Goal: Task Accomplishment & Management: Use online tool/utility

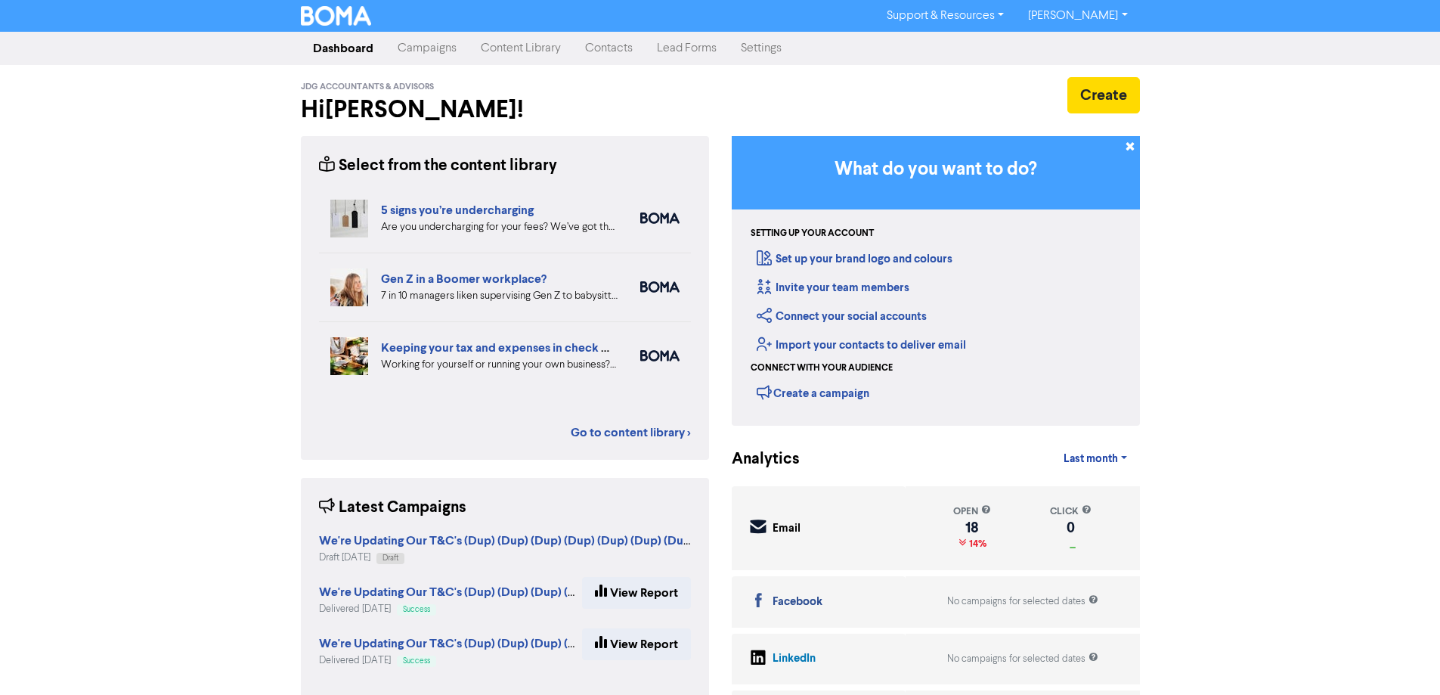
click at [423, 53] on link "Campaigns" at bounding box center [427, 48] width 83 height 30
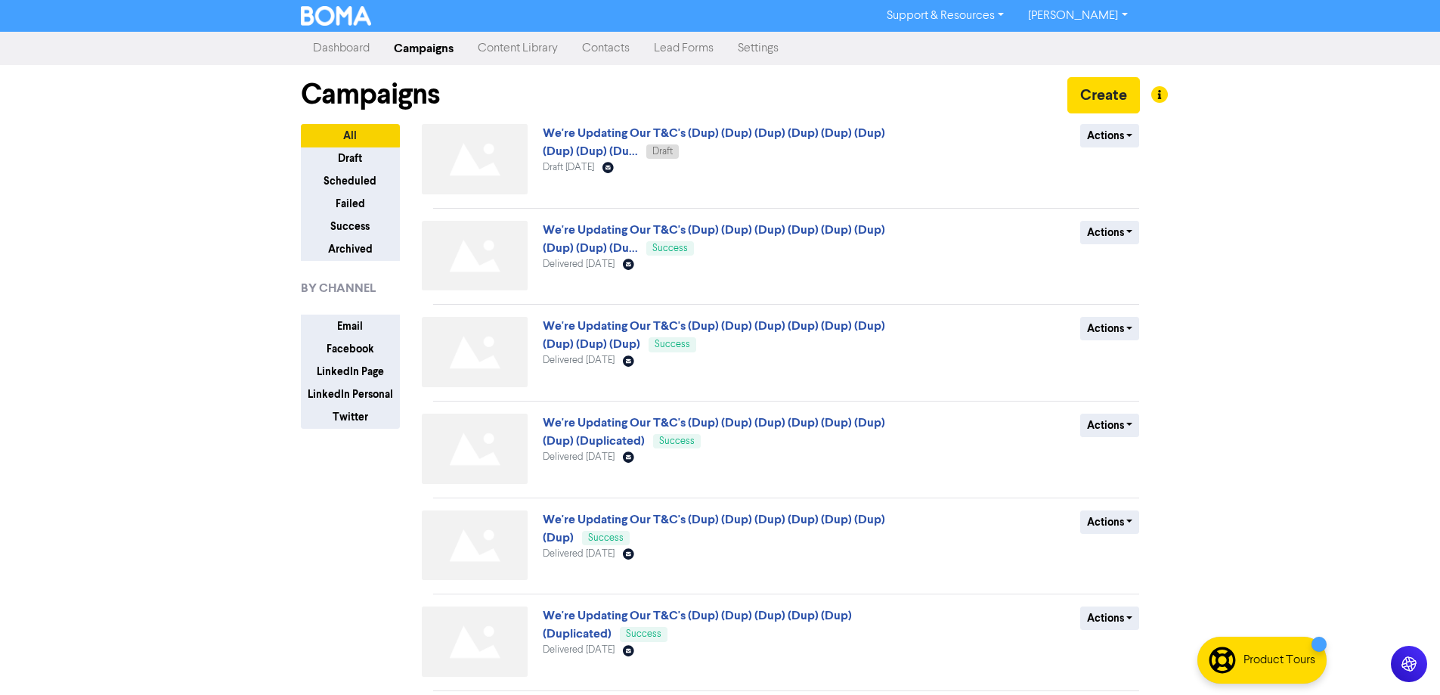
click at [671, 143] on div "We're Updating Our T&C's (Dup) (Dup) (Dup) (Dup) (Dup) (Dup) (Dup) (Dup) (Du...…" at bounding box center [725, 162] width 364 height 76
click at [674, 136] on link "We're Updating Our T&C's (Dup) (Dup) (Dup) (Dup) (Dup) (Dup) (Dup) (Dup) (Du..." at bounding box center [714, 142] width 342 height 33
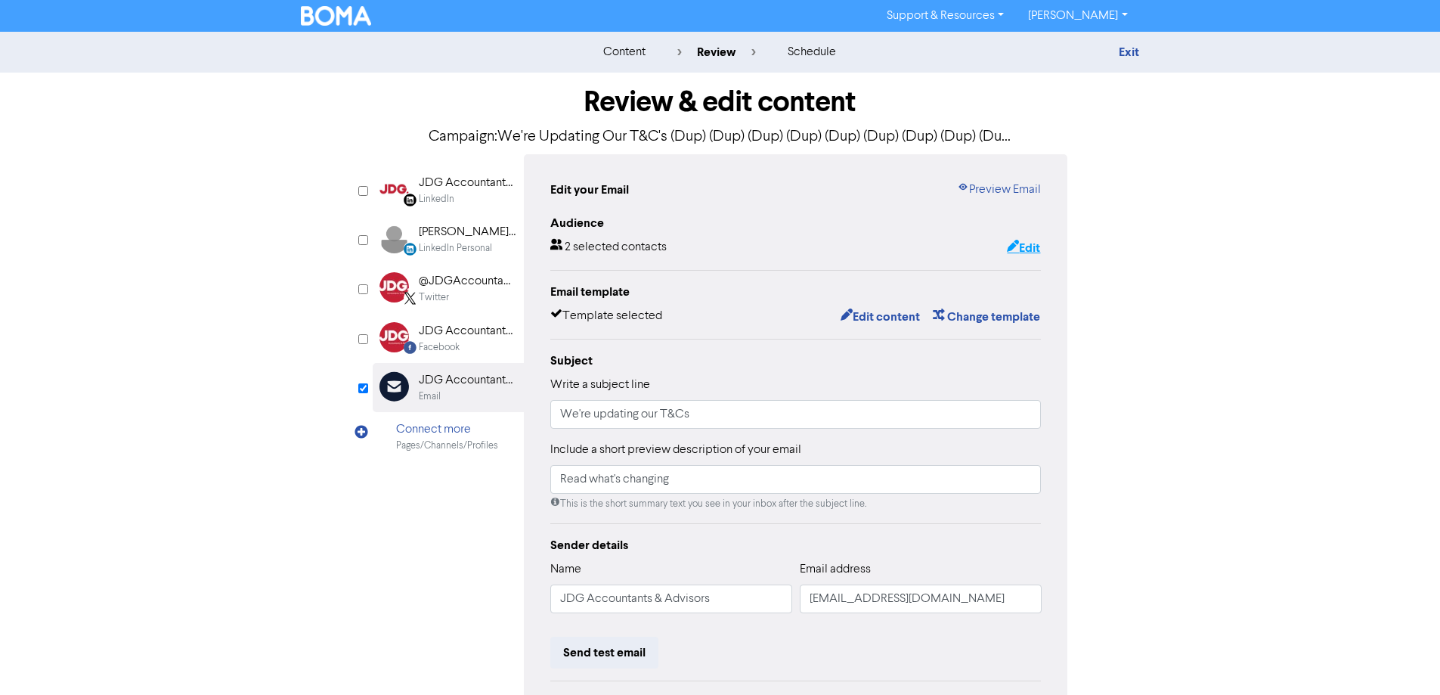
click at [1037, 244] on button "Edit" at bounding box center [1023, 248] width 35 height 20
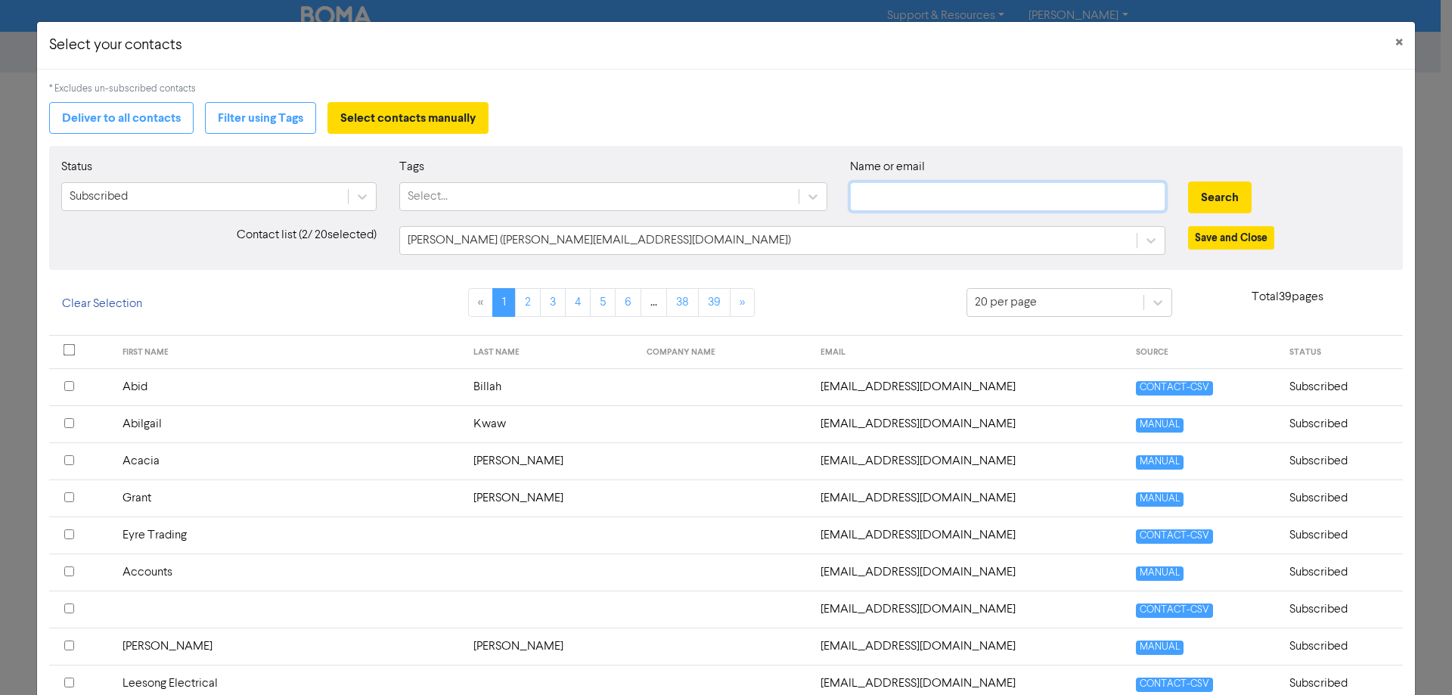
click at [910, 199] on input "text" at bounding box center [1007, 196] width 315 height 29
type input "[PERSON_NAME]"
click at [1188, 181] on button "Search" at bounding box center [1220, 197] width 64 height 32
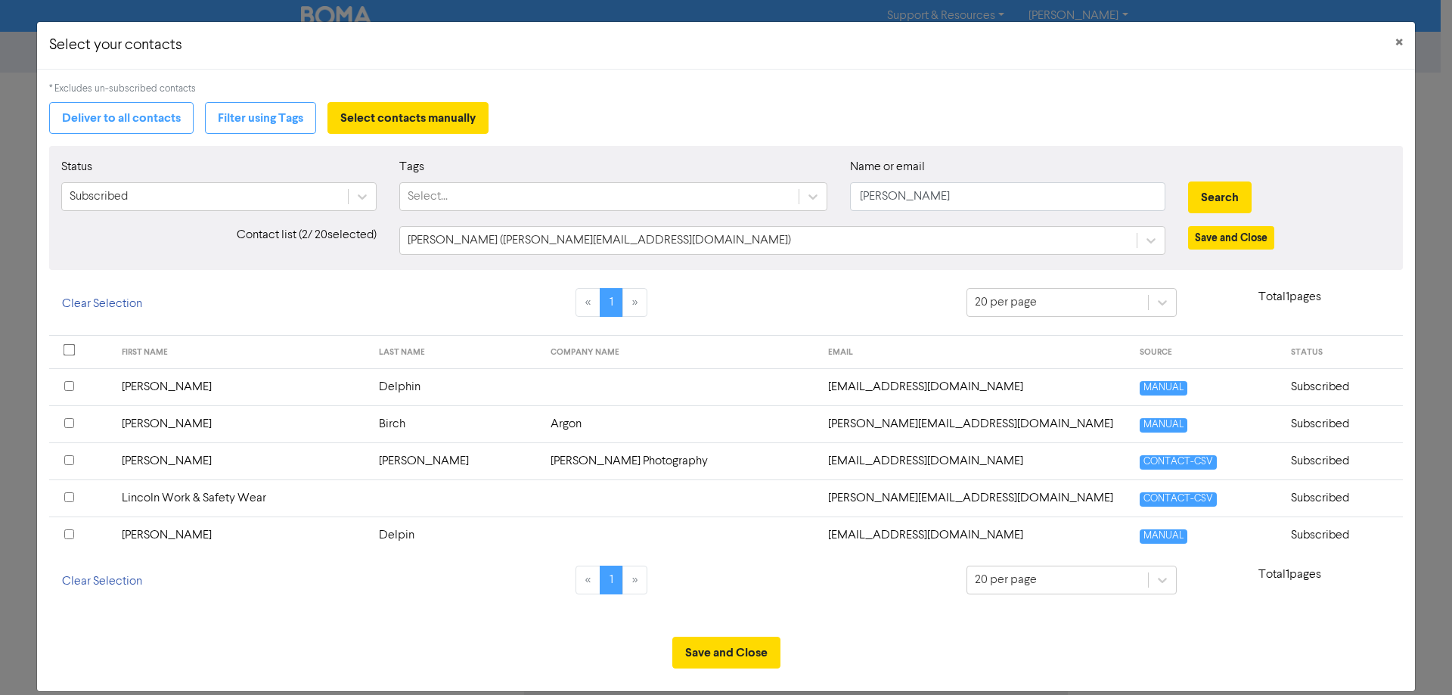
click at [75, 535] on div at bounding box center [80, 535] width 33 height 18
click at [688, 656] on button "Save and Close" at bounding box center [726, 653] width 108 height 32
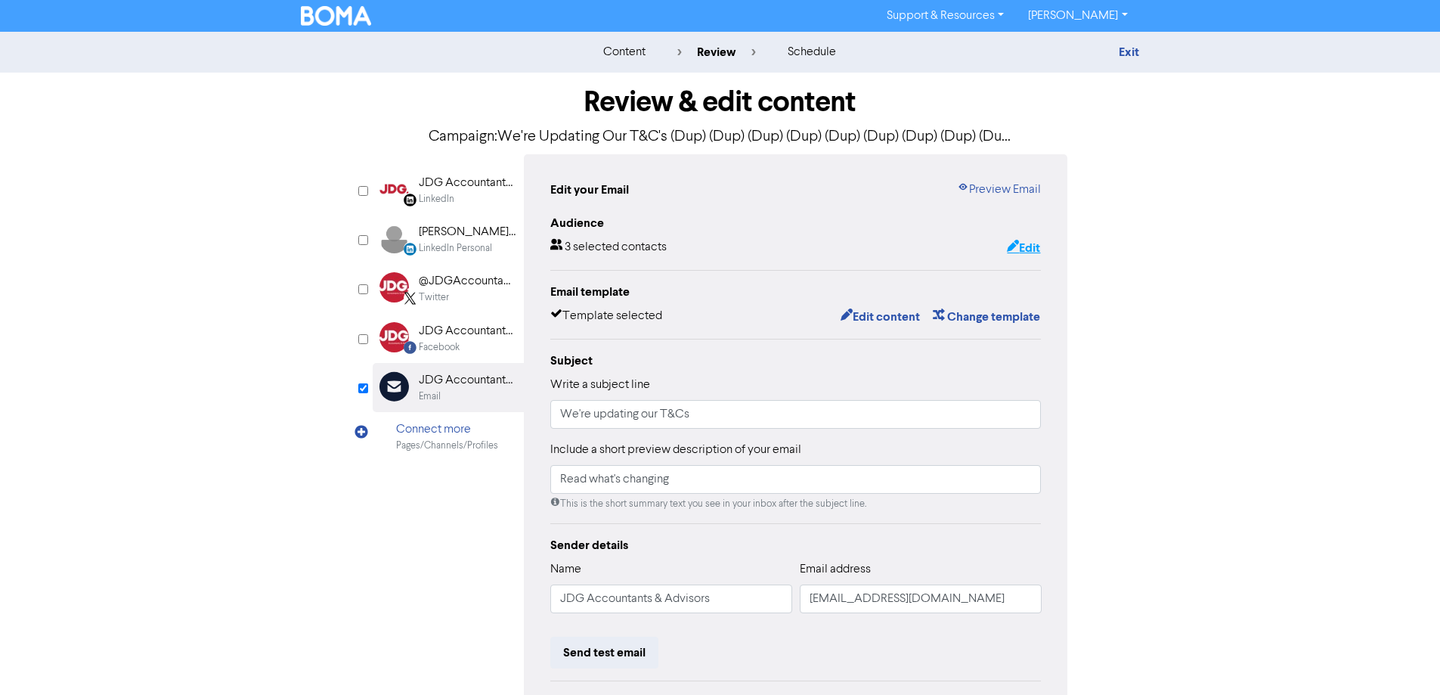
click at [1021, 250] on button "Edit" at bounding box center [1023, 248] width 35 height 20
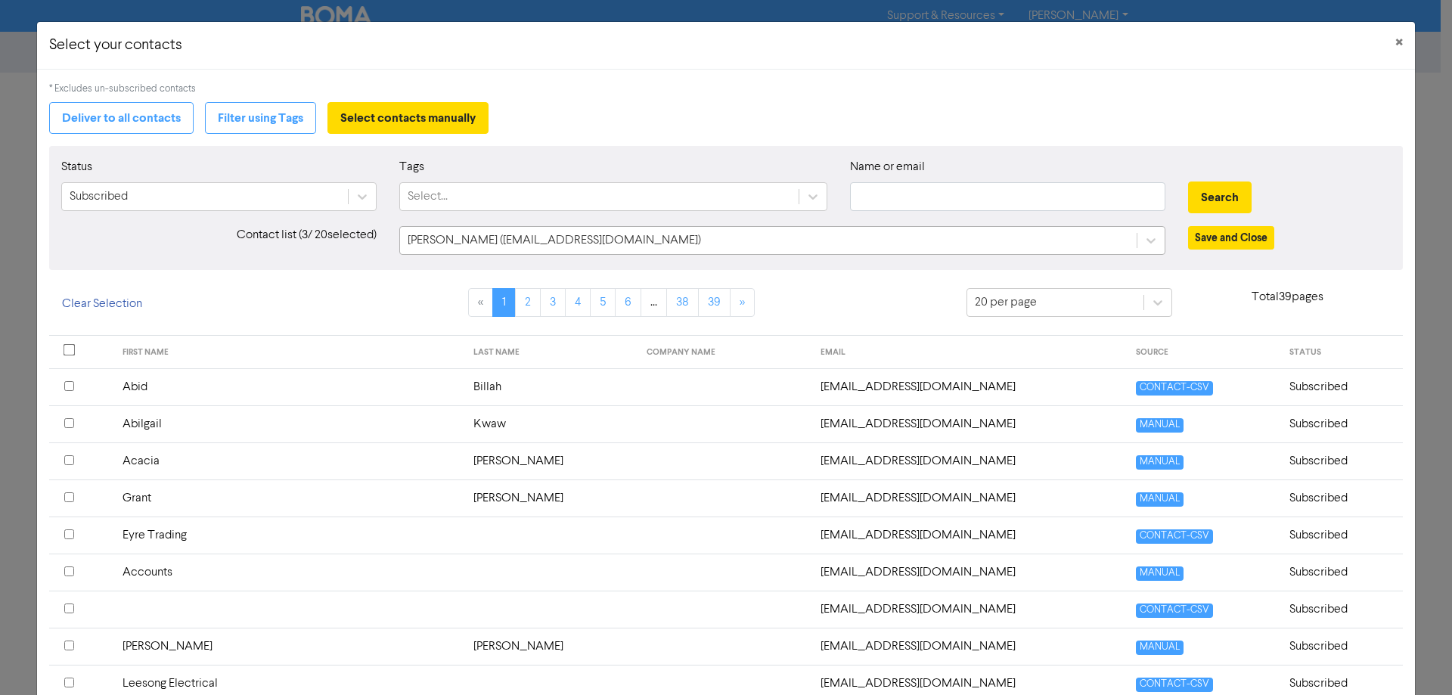
click at [749, 240] on div "[PERSON_NAME] ([EMAIL_ADDRESS][DOMAIN_NAME])" at bounding box center [768, 240] width 736 height 27
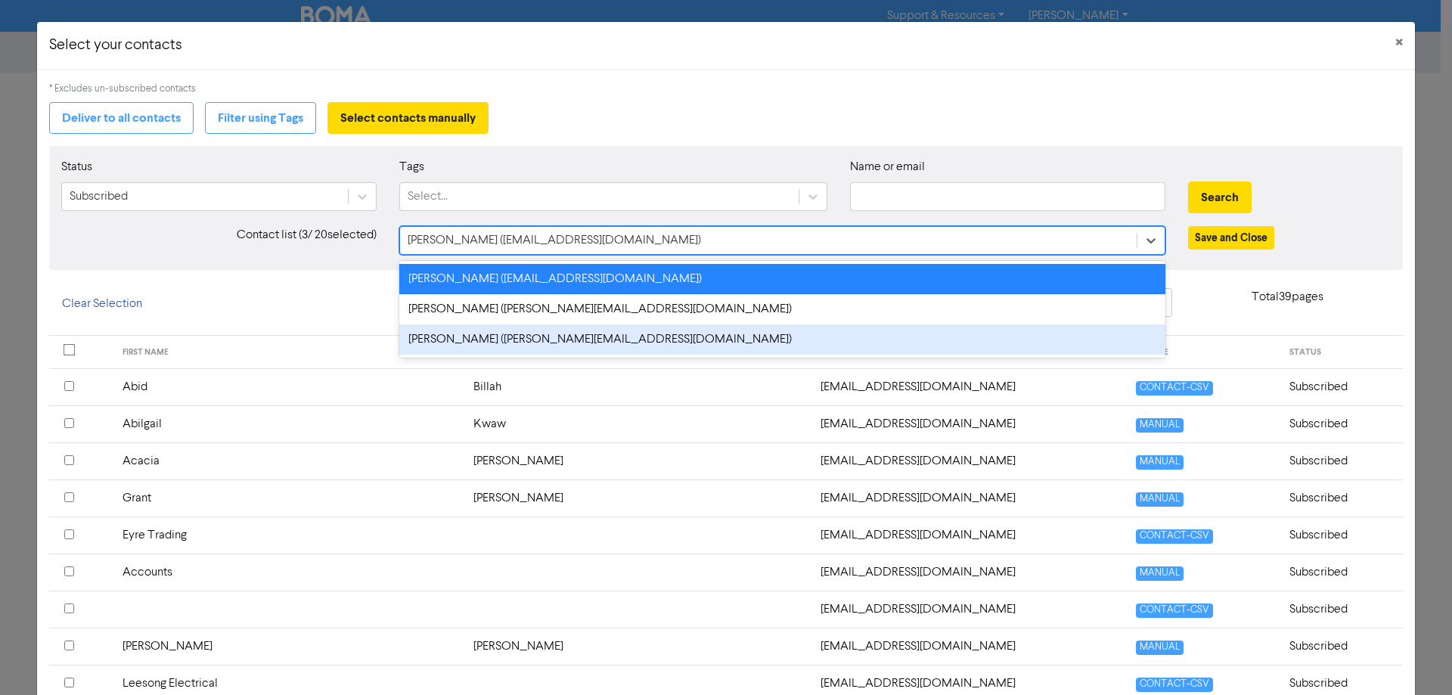
click at [725, 346] on div "[PERSON_NAME] ([PERSON_NAME][EMAIL_ADDRESS][DOMAIN_NAME])" at bounding box center [782, 339] width 766 height 30
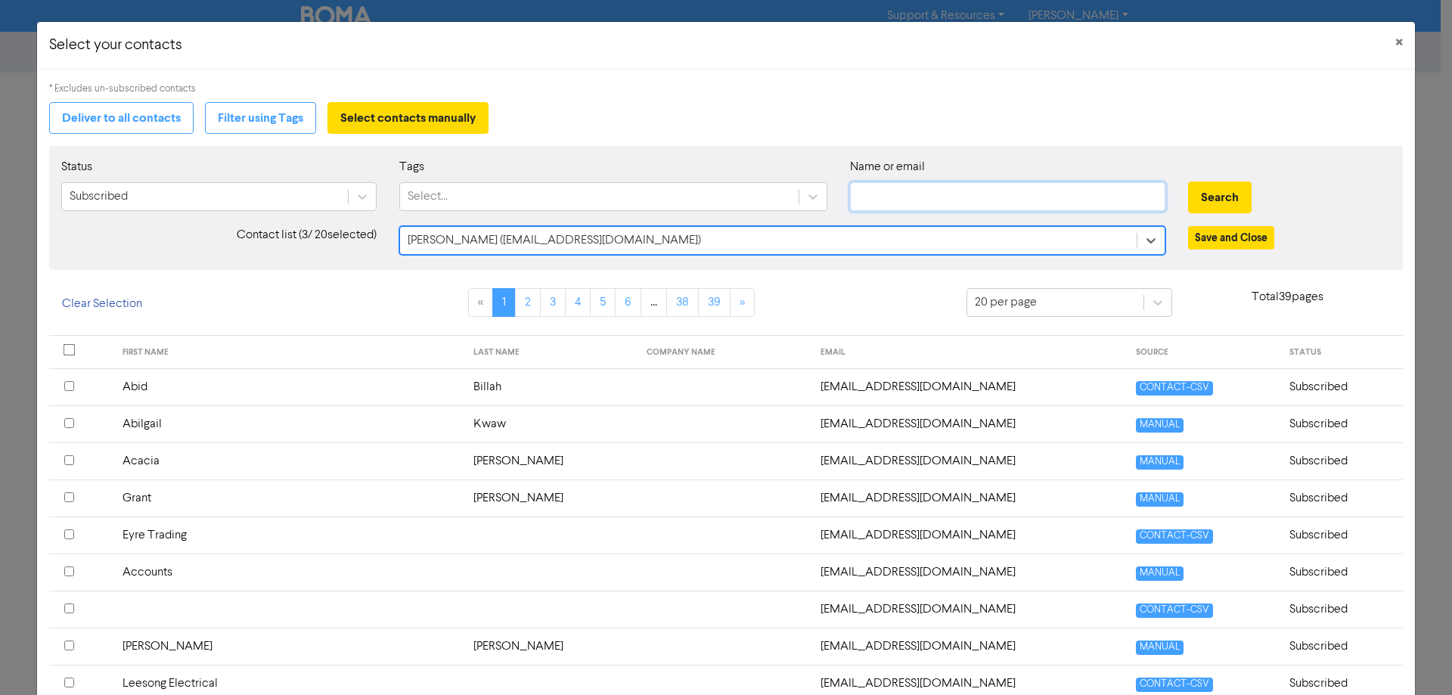
click at [913, 199] on input "text" at bounding box center [1007, 196] width 315 height 29
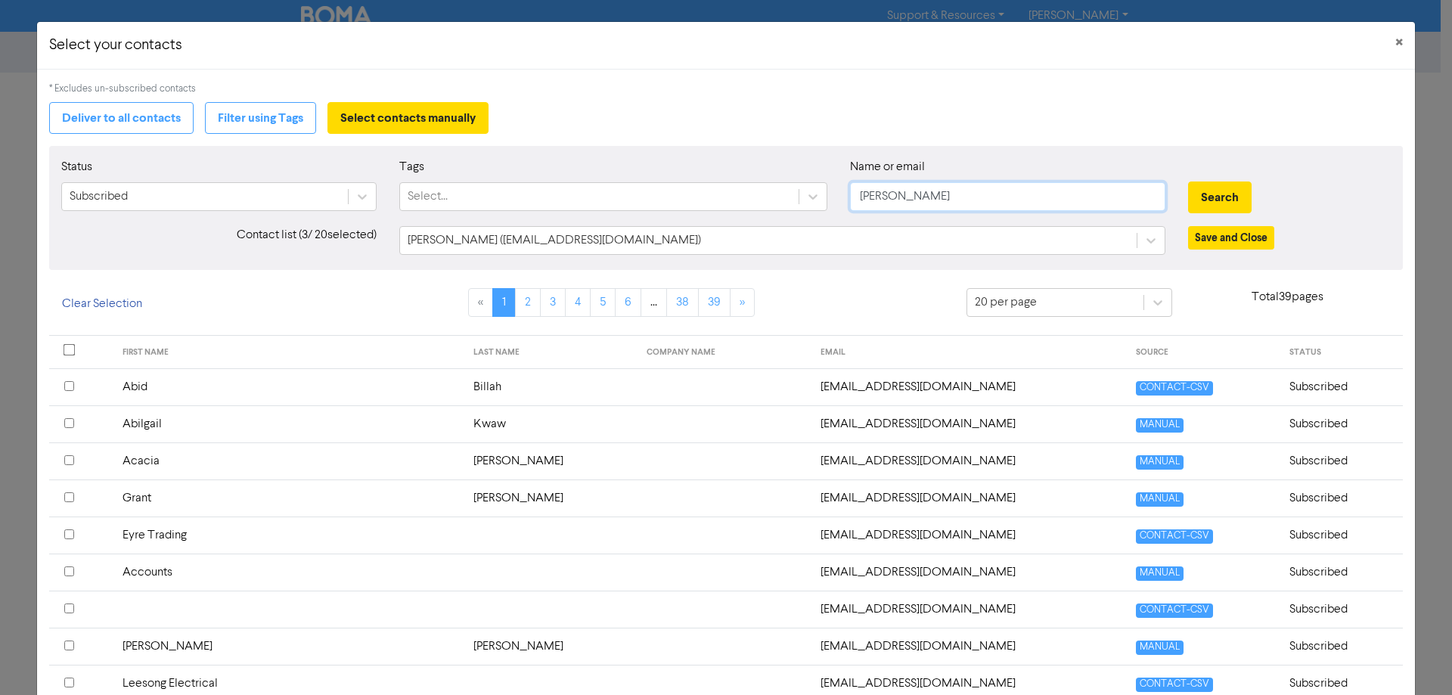
type input "[PERSON_NAME]"
click at [1188, 181] on button "Search" at bounding box center [1220, 197] width 64 height 32
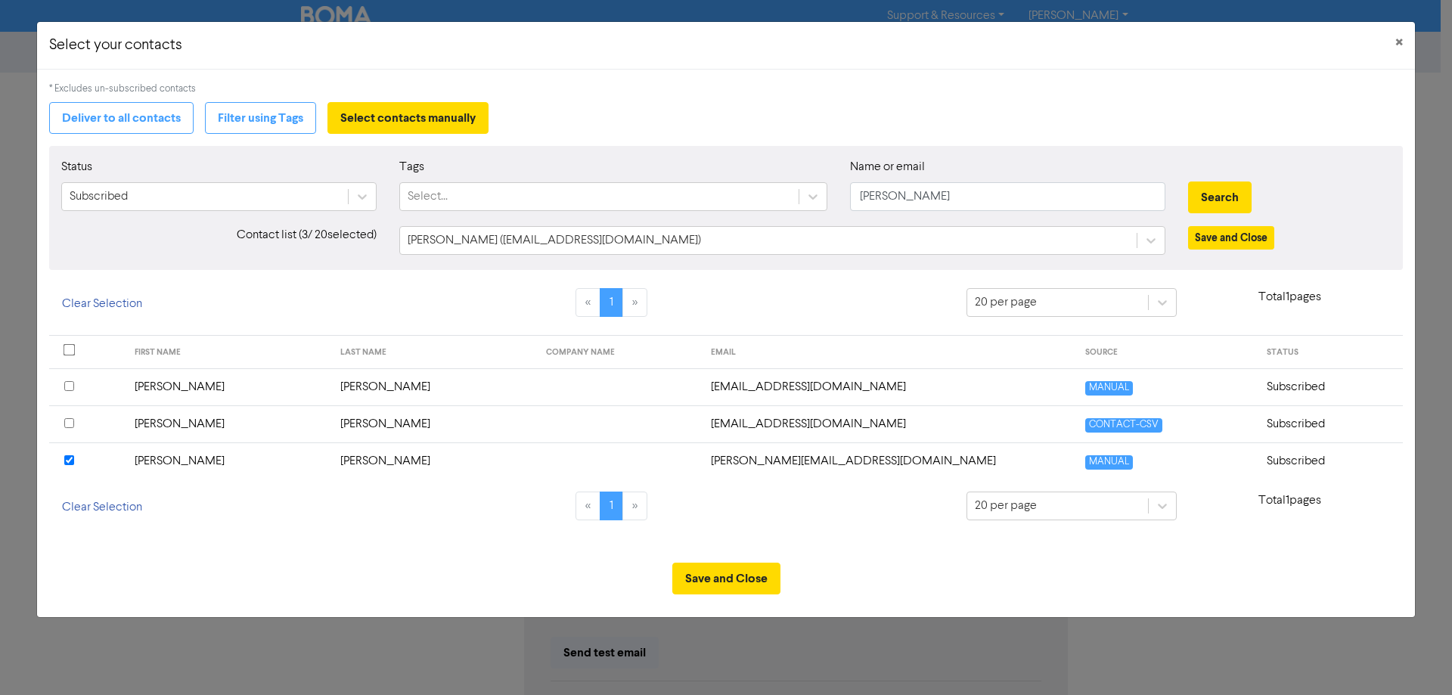
click at [66, 460] on input "checkbox" at bounding box center [69, 460] width 10 height 10
click at [907, 231] on div "[PERSON_NAME] ([EMAIL_ADDRESS][DOMAIN_NAME])" at bounding box center [768, 240] width 736 height 27
click at [1120, 118] on div "Deliver to all contacts Filter using Tags Select contacts manually" at bounding box center [725, 118] width 1353 height 32
click at [1223, 241] on button "Save and Close" at bounding box center [1231, 237] width 86 height 23
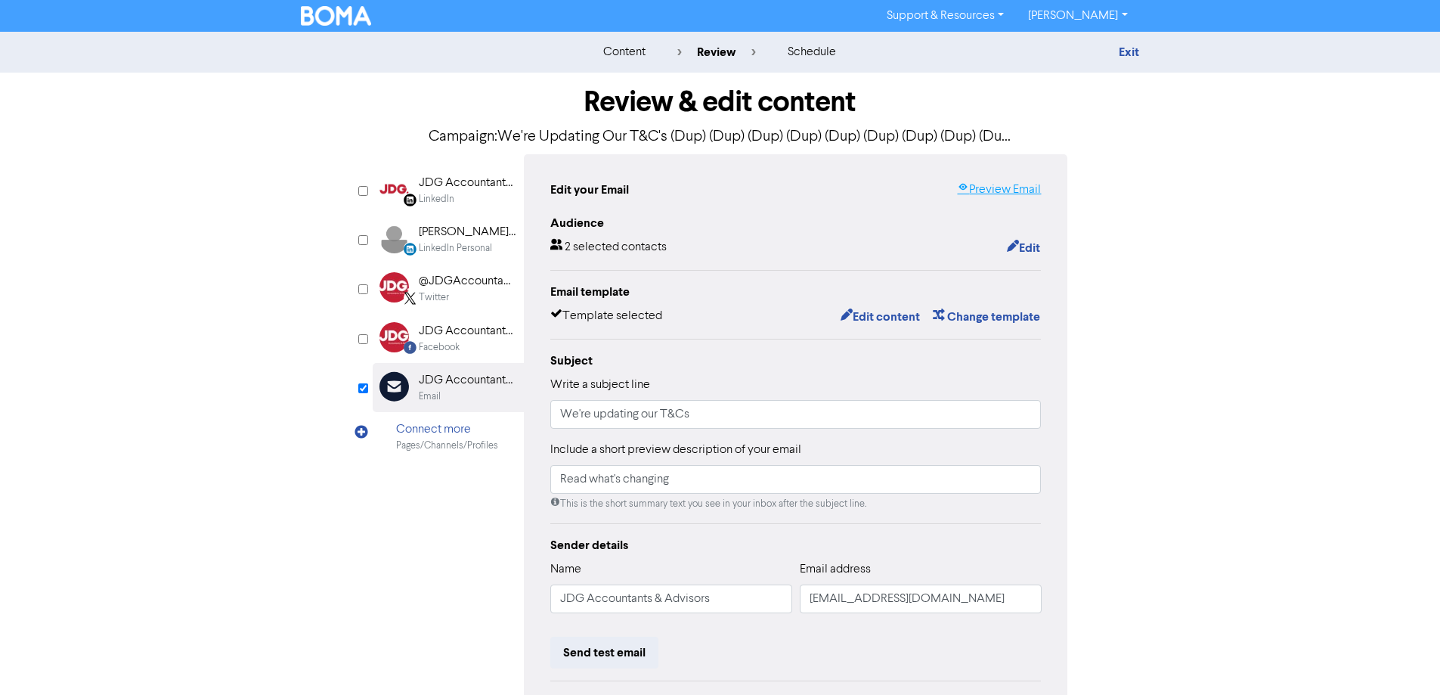
click at [1006, 193] on link "Preview Email" at bounding box center [999, 190] width 84 height 18
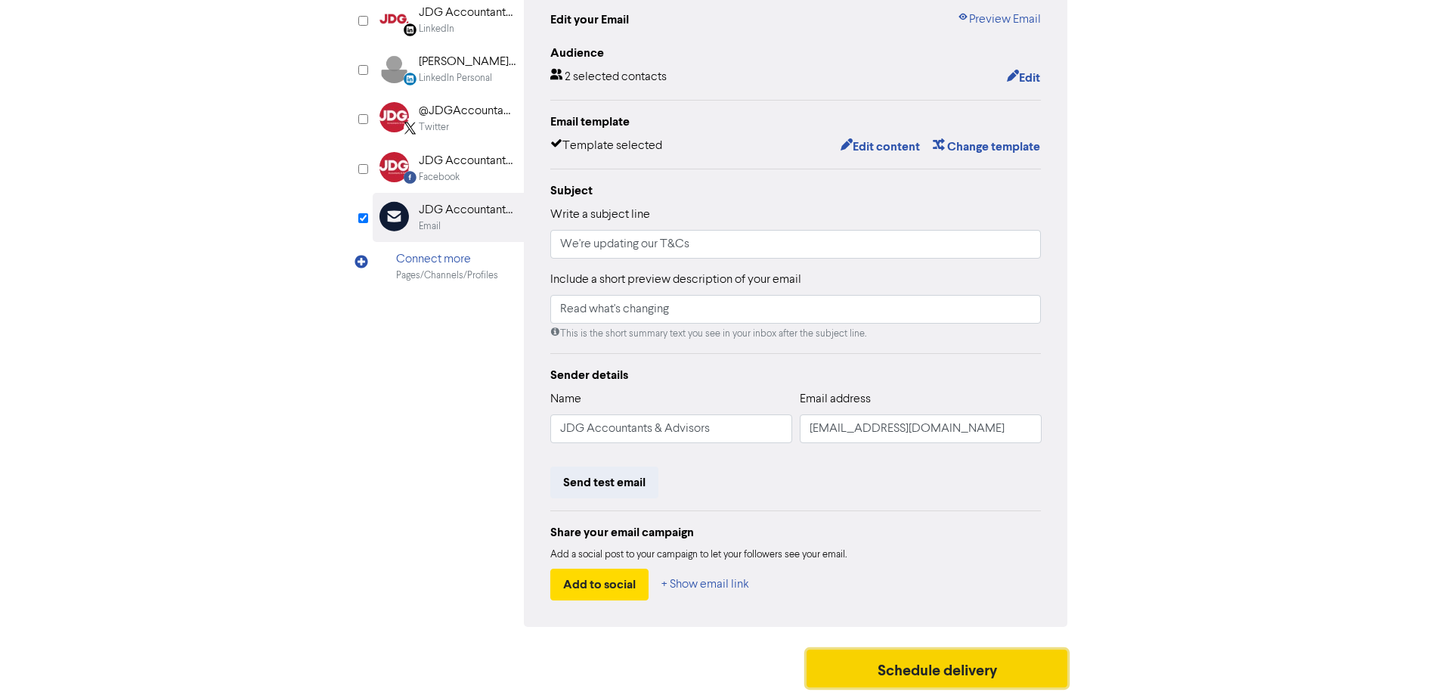
click at [926, 669] on button "Schedule delivery" at bounding box center [938, 668] width 262 height 38
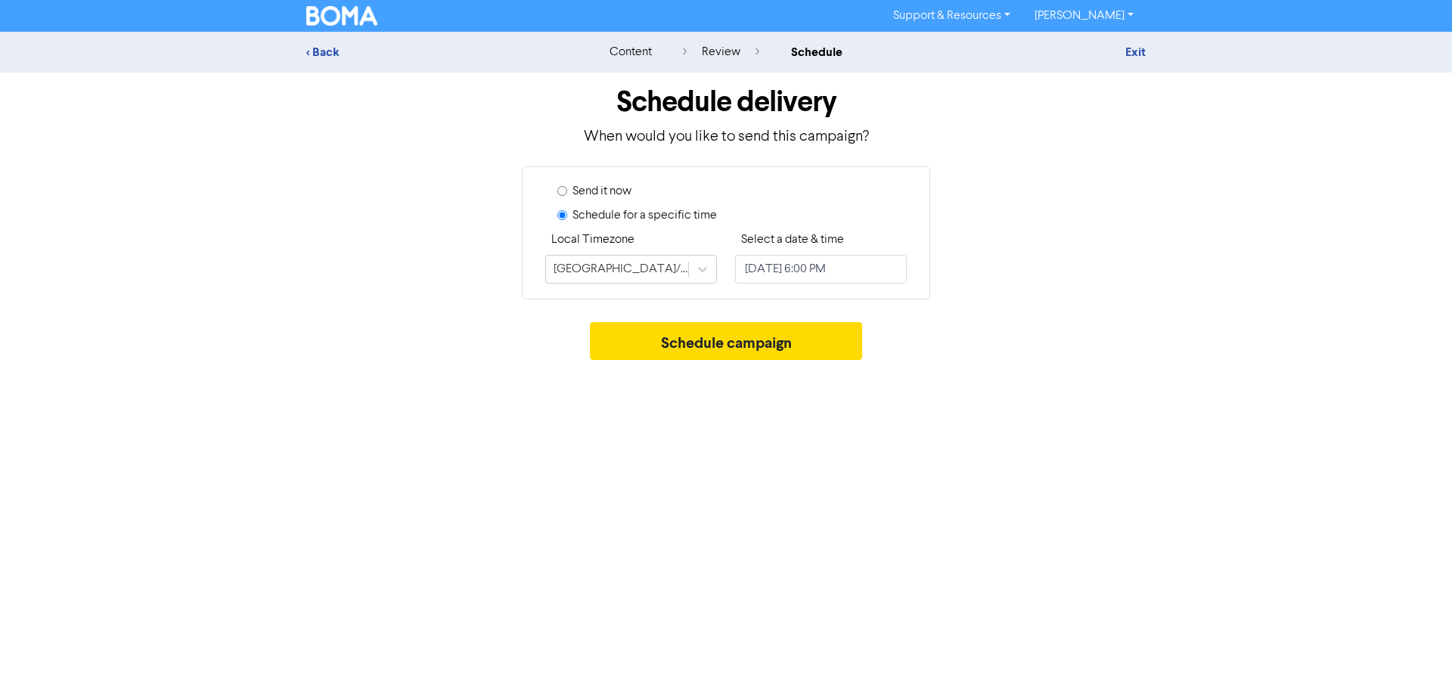
click at [609, 194] on label "Send it now" at bounding box center [601, 191] width 59 height 18
click at [567, 194] on input "Send it now" at bounding box center [562, 191] width 10 height 10
radio input "true"
radio input "false"
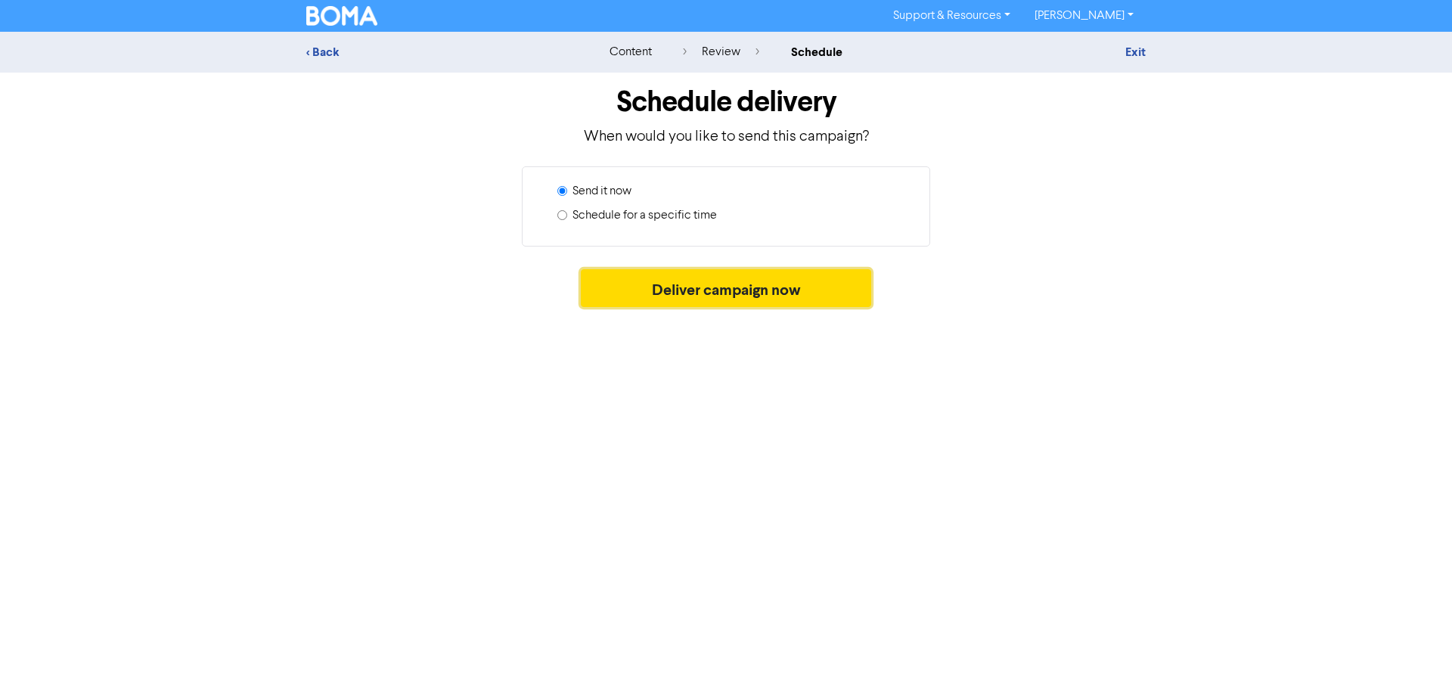
click at [756, 290] on button "Deliver campaign now" at bounding box center [726, 288] width 291 height 38
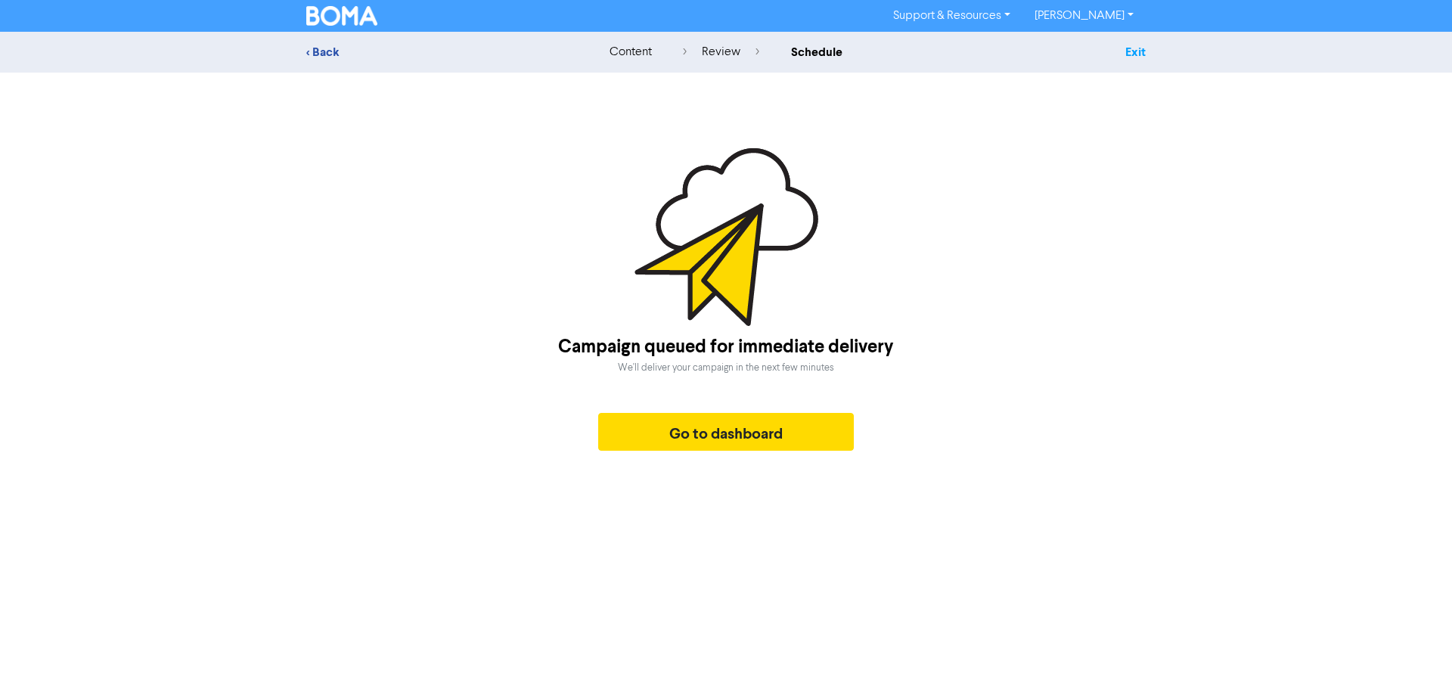
click at [1144, 54] on link "Exit" at bounding box center [1135, 52] width 20 height 15
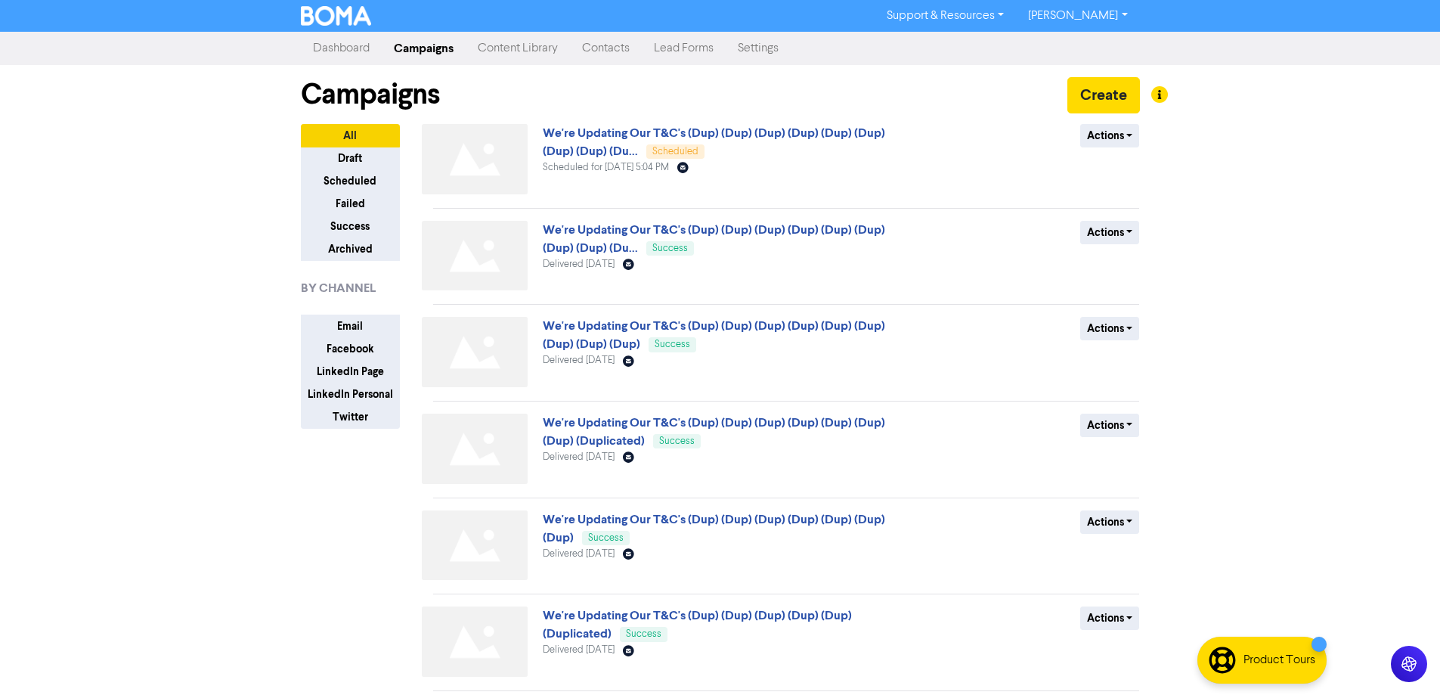
click at [1122, 15] on link "[PERSON_NAME]" at bounding box center [1077, 16] width 123 height 24
click at [1087, 46] on button "Log Out" at bounding box center [1076, 45] width 119 height 18
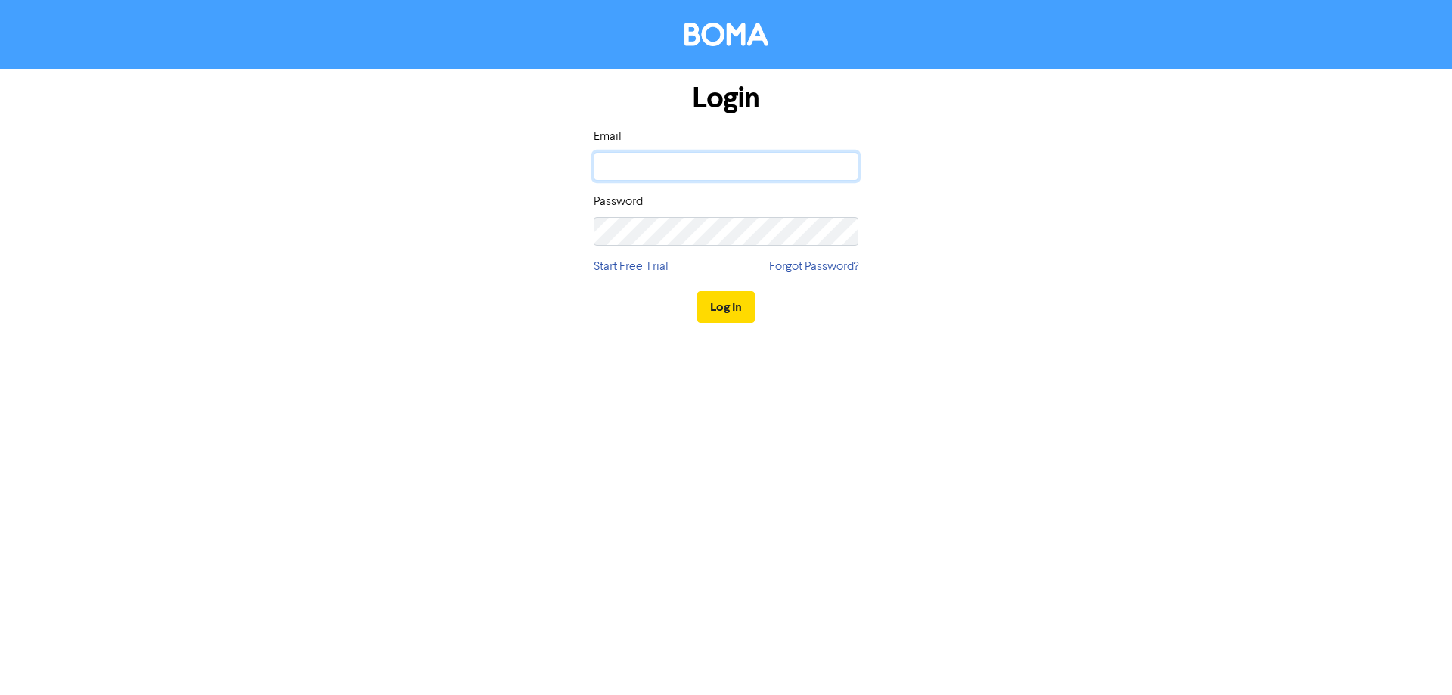
type input "[PERSON_NAME][EMAIL_ADDRESS][PERSON_NAME][DOMAIN_NAME]"
